Goal: Navigation & Orientation: Find specific page/section

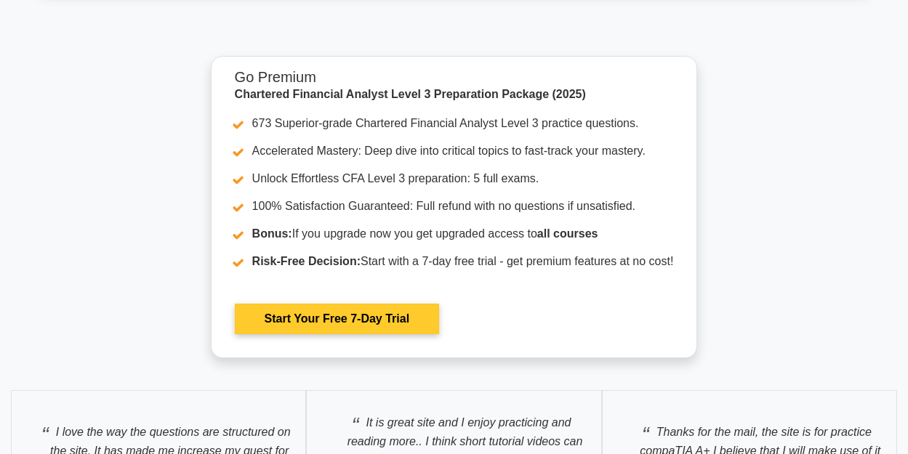
scroll to position [2708, 0]
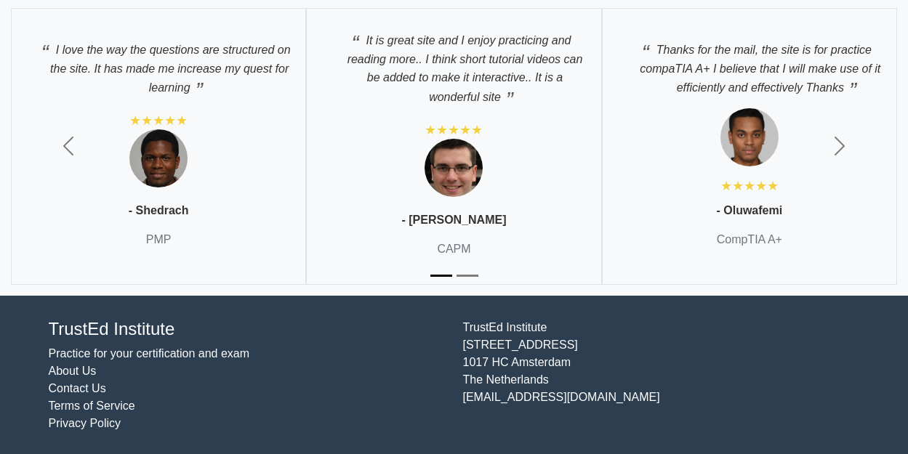
click at [482, 331] on div "TrustEd Institute Kerkstraat 310 1017 HC Amsterdam The Netherlands support@trus…" at bounding box center [661, 376] width 414 height 114
click at [94, 358] on link "Practice for your certification and exam" at bounding box center [149, 353] width 201 height 12
click at [100, 353] on link "Practice for your certification and exam" at bounding box center [149, 353] width 201 height 12
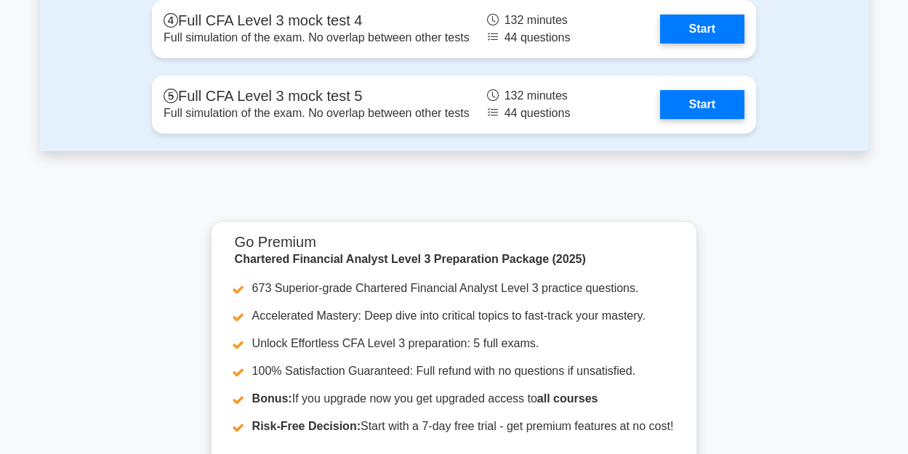
scroll to position [2054, 0]
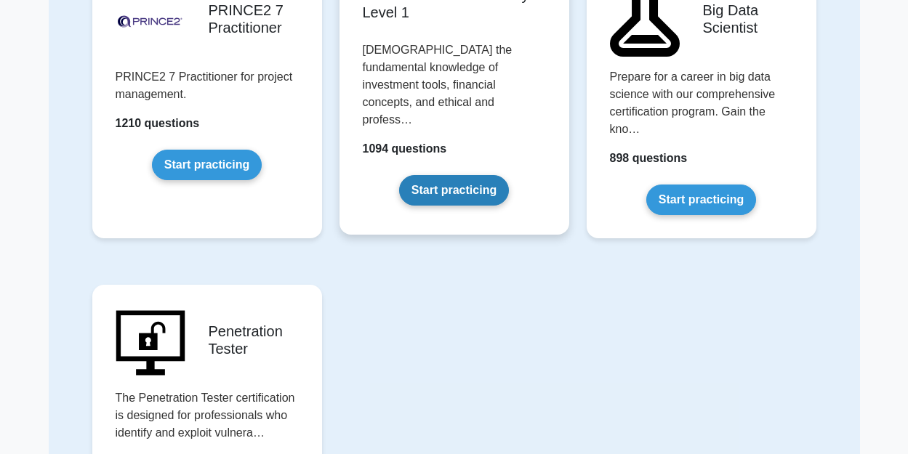
scroll to position [3461, 0]
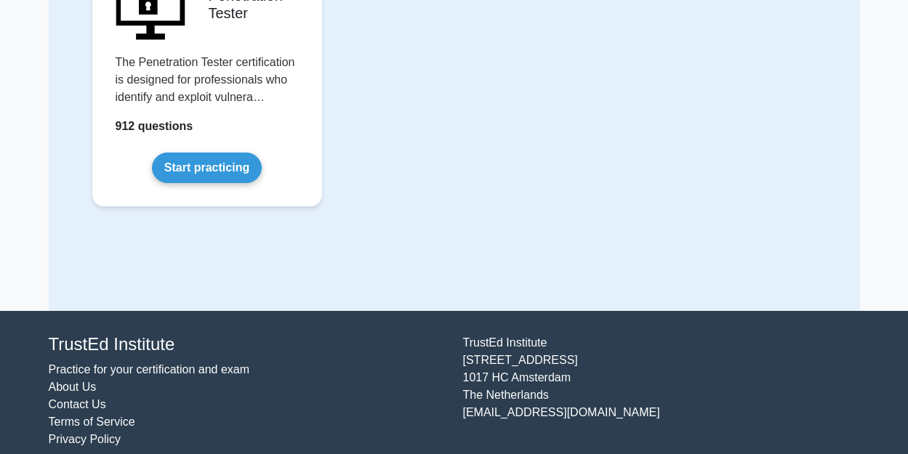
click at [68, 416] on link "Terms of Service" at bounding box center [92, 422] width 86 height 12
drag, startPoint x: 68, startPoint y: 406, endPoint x: 299, endPoint y: 406, distance: 231.1
click at [71, 416] on link "Terms of Service" at bounding box center [92, 422] width 86 height 12
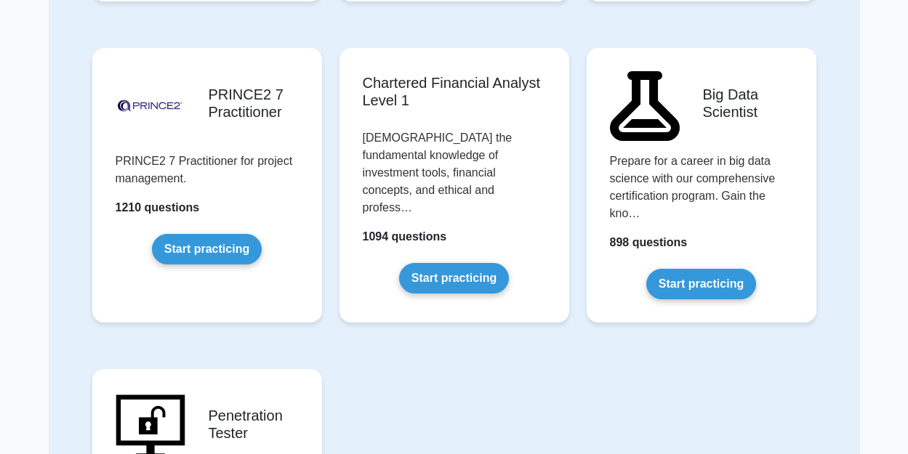
scroll to position [2952, 0]
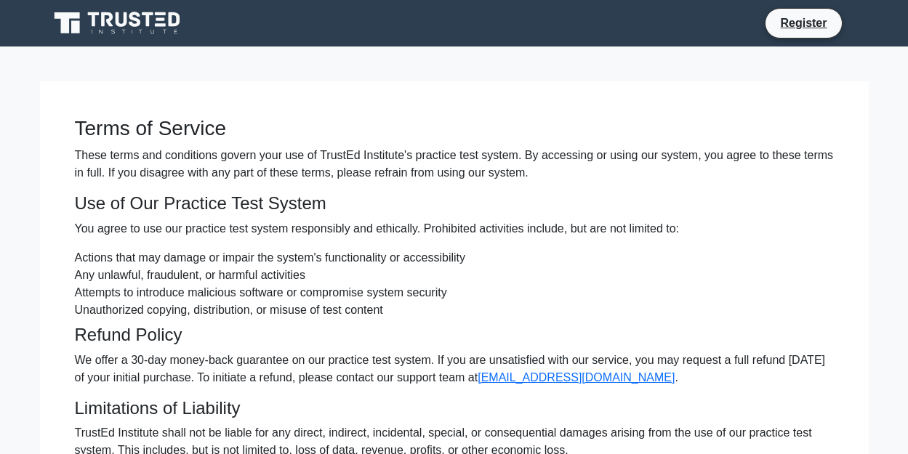
click at [133, 31] on icon at bounding box center [119, 23] width 140 height 28
